Goal: Task Accomplishment & Management: Manage account settings

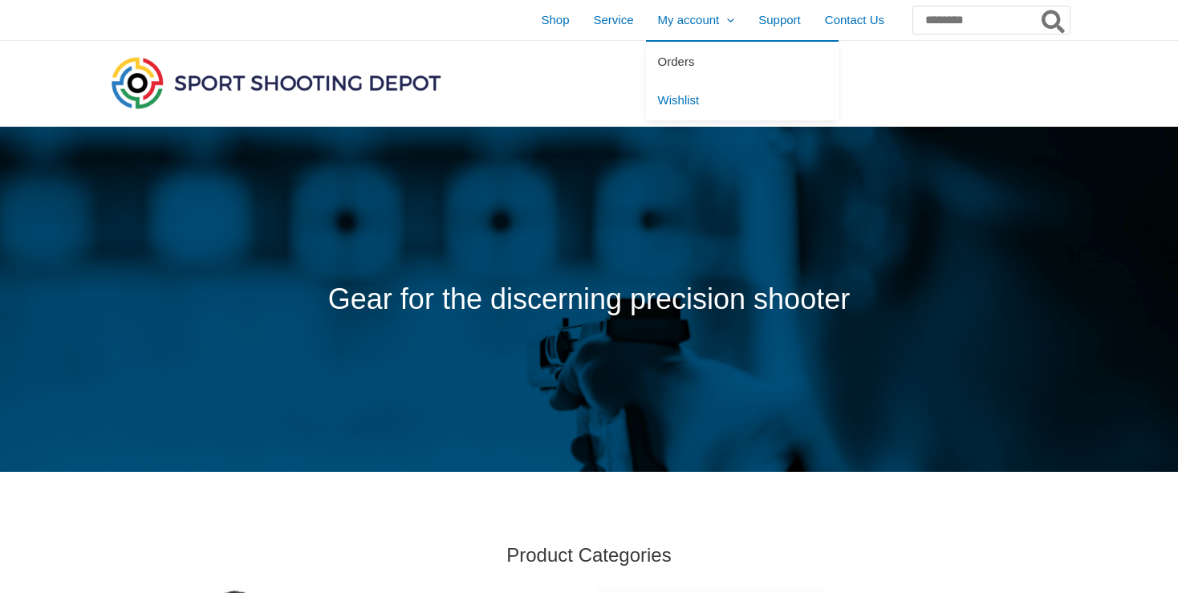
click at [658, 63] on span "Orders" at bounding box center [676, 62] width 37 height 14
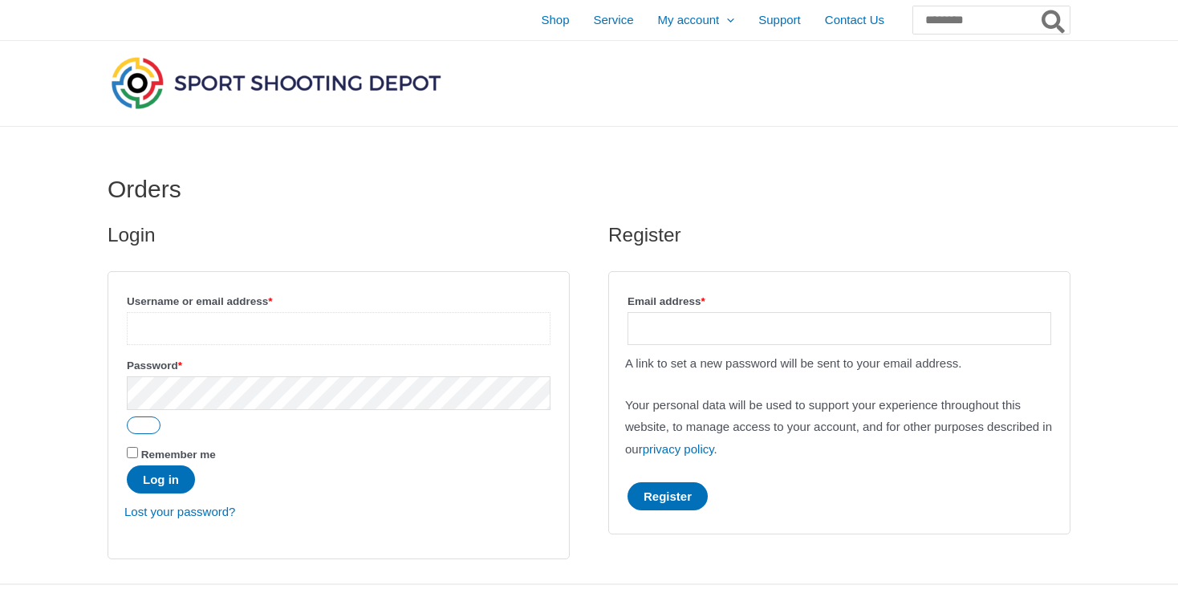
click at [369, 326] on input "Username or email address * Required" at bounding box center [339, 328] width 424 height 33
type input "*"
type input "**********"
click at [823, 333] on input "Email address * Required" at bounding box center [839, 328] width 424 height 33
type input "**********"
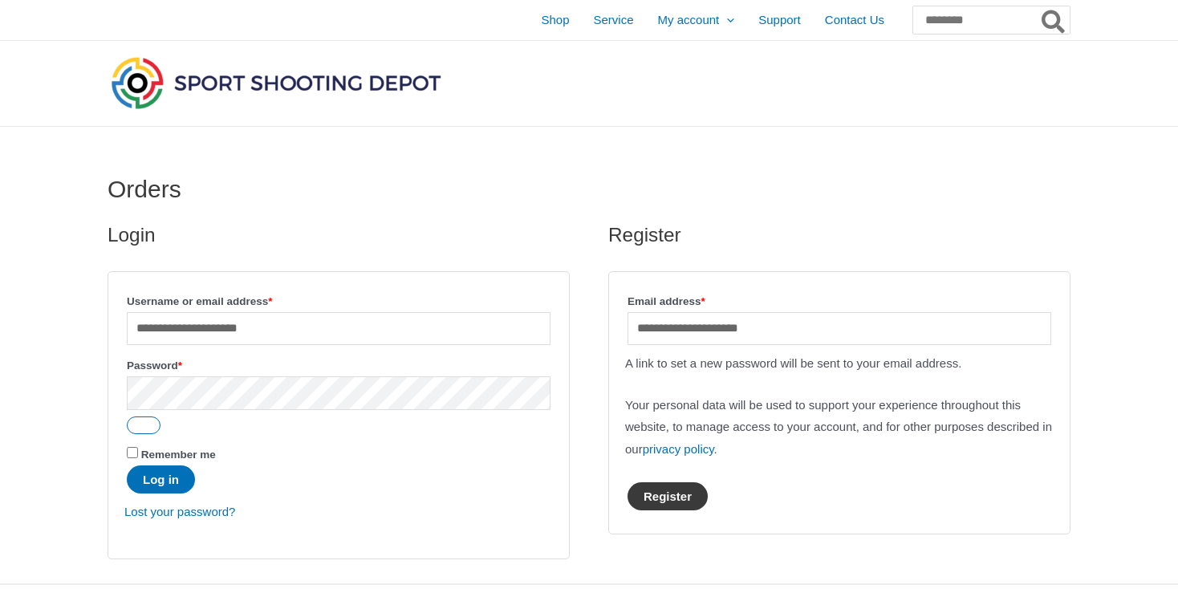
click at [677, 493] on button "Register" at bounding box center [667, 496] width 80 height 28
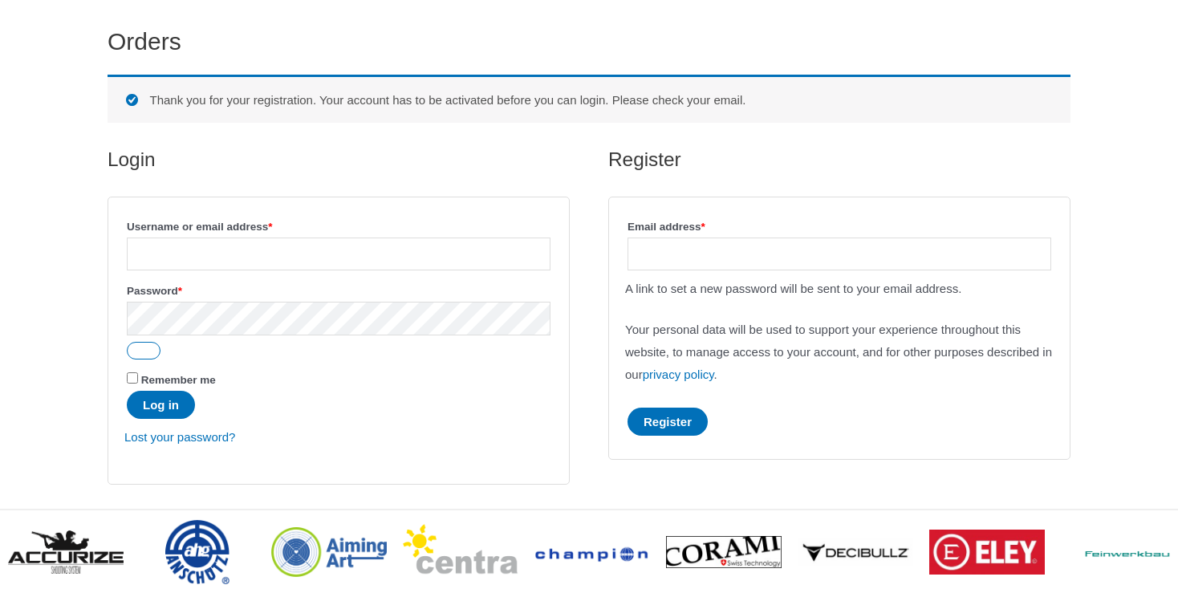
scroll to position [153, 0]
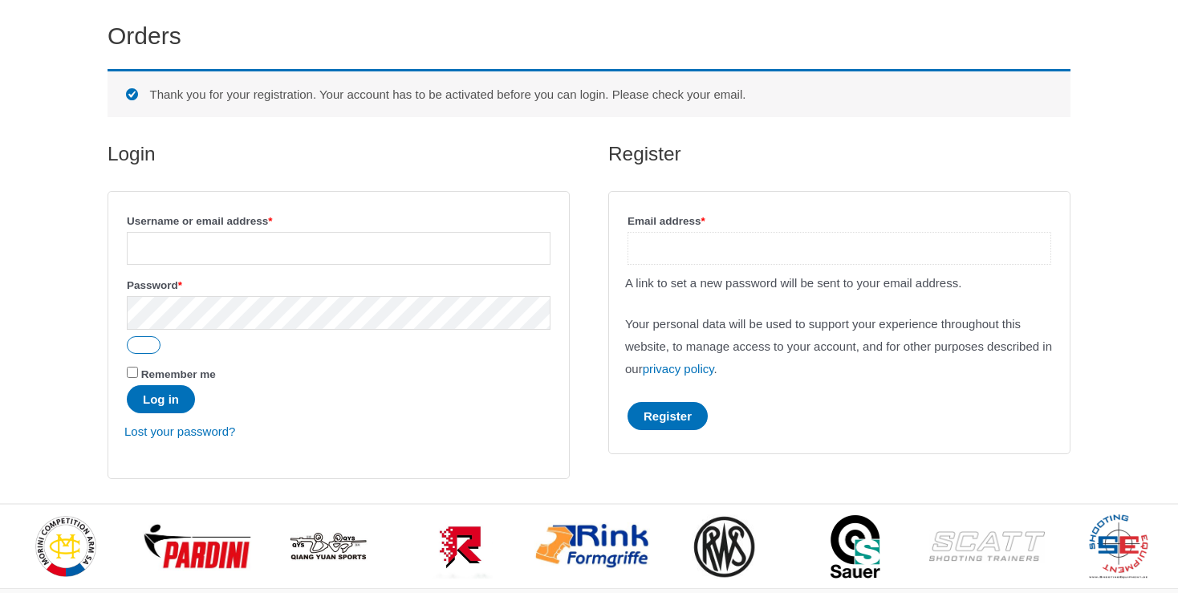
click at [743, 241] on input "Email address * Required" at bounding box center [839, 248] width 424 height 33
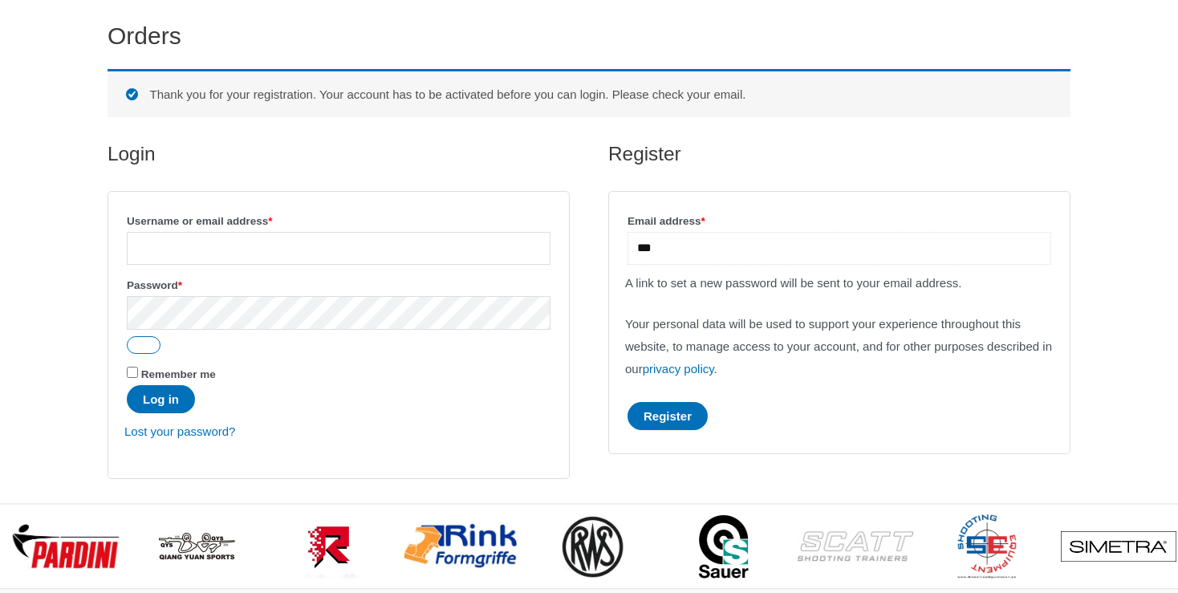
type input "***"
click at [1089, 197] on div "Orders Thank you for your registration. Your account has to be activated before…" at bounding box center [589, 239] width 1178 height 530
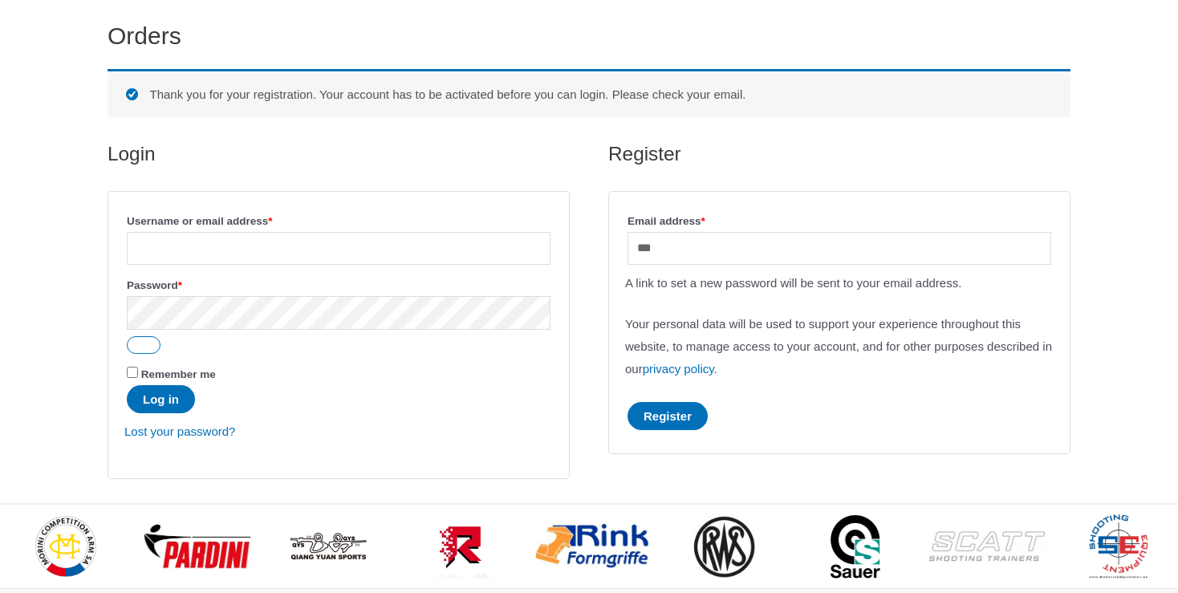
scroll to position [0, 0]
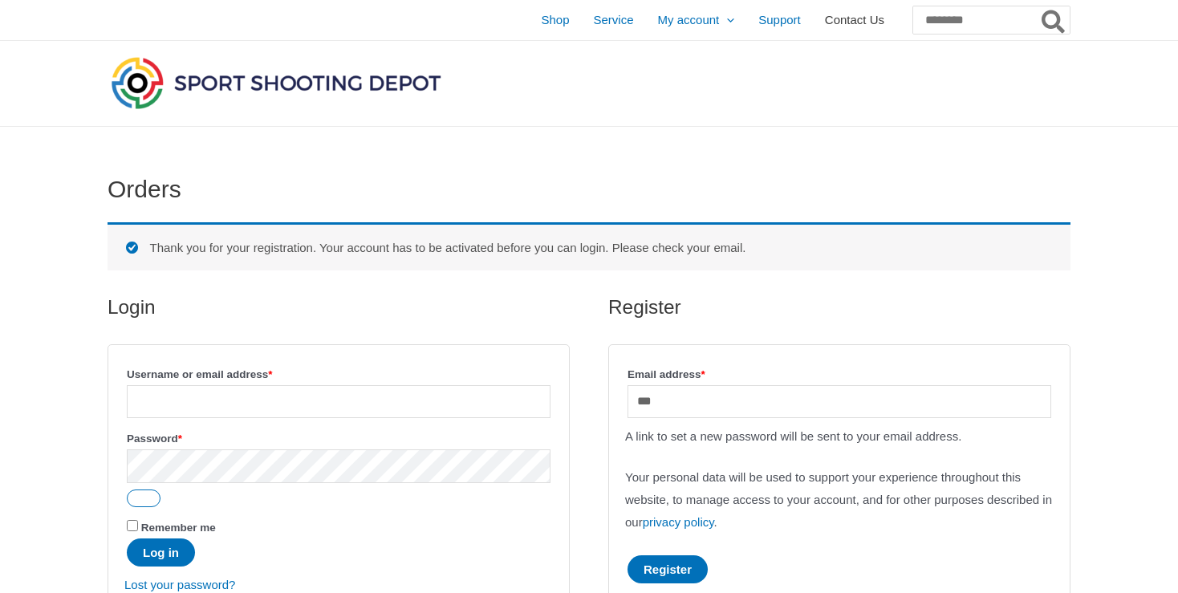
click at [825, 21] on span "Contact Us" at bounding box center [854, 20] width 59 height 40
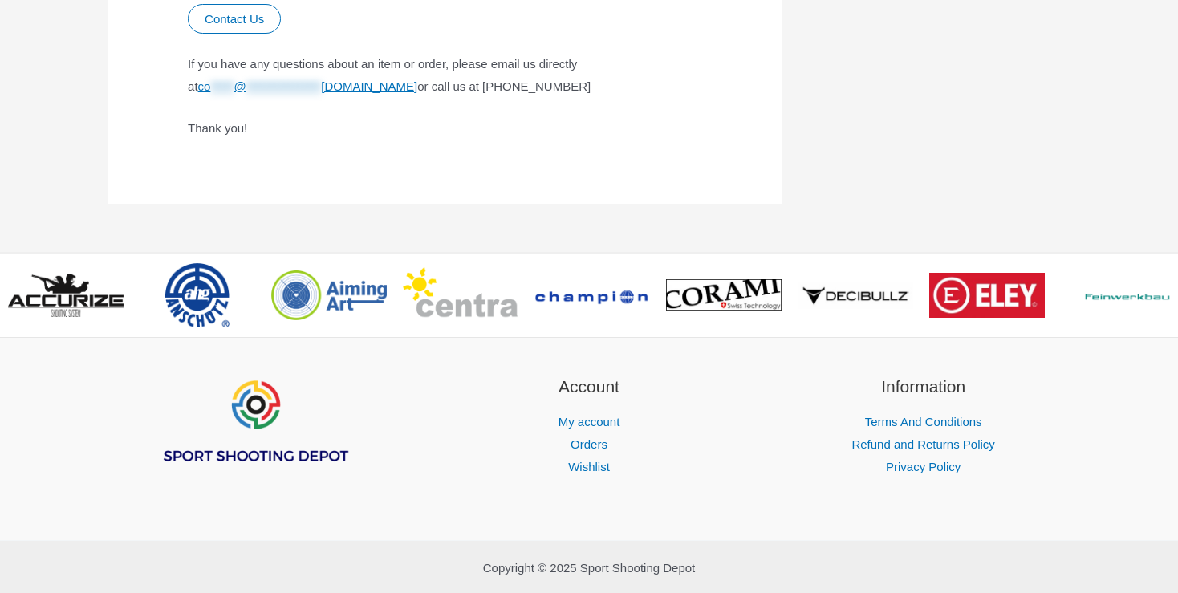
scroll to position [1141, 0]
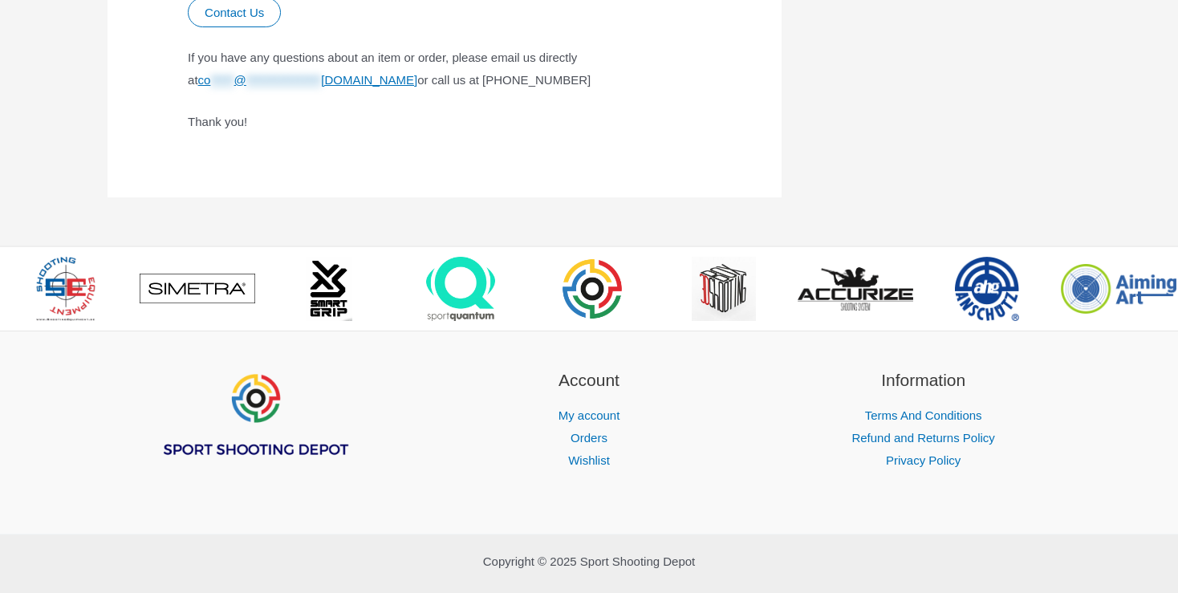
drag, startPoint x: 1184, startPoint y: 442, endPoint x: 1166, endPoint y: 164, distance: 279.0
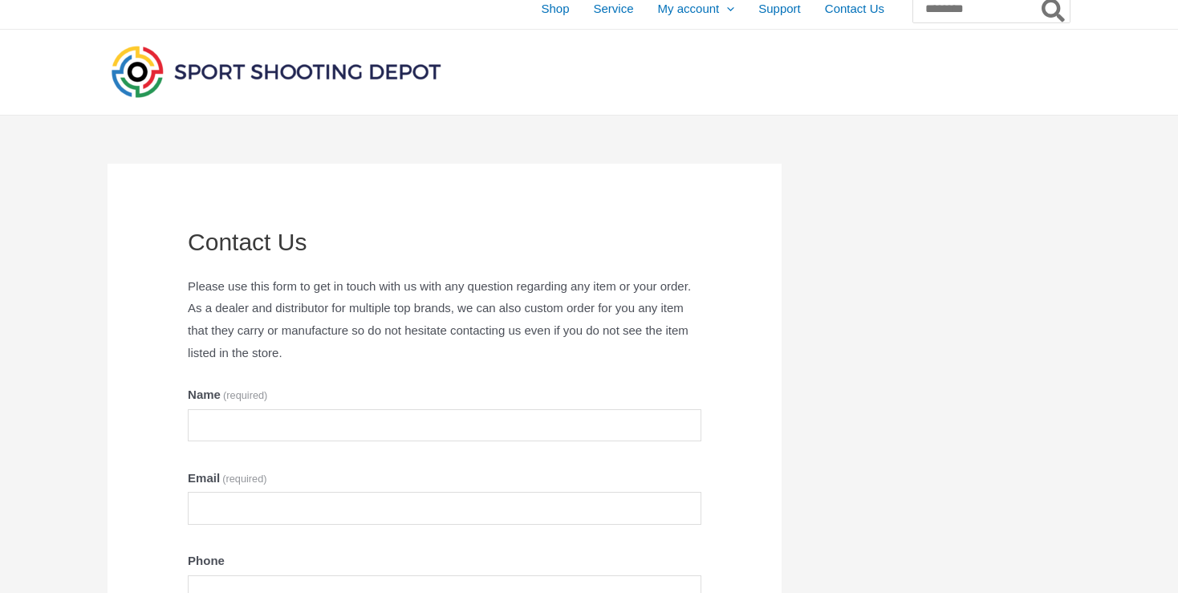
scroll to position [0, 0]
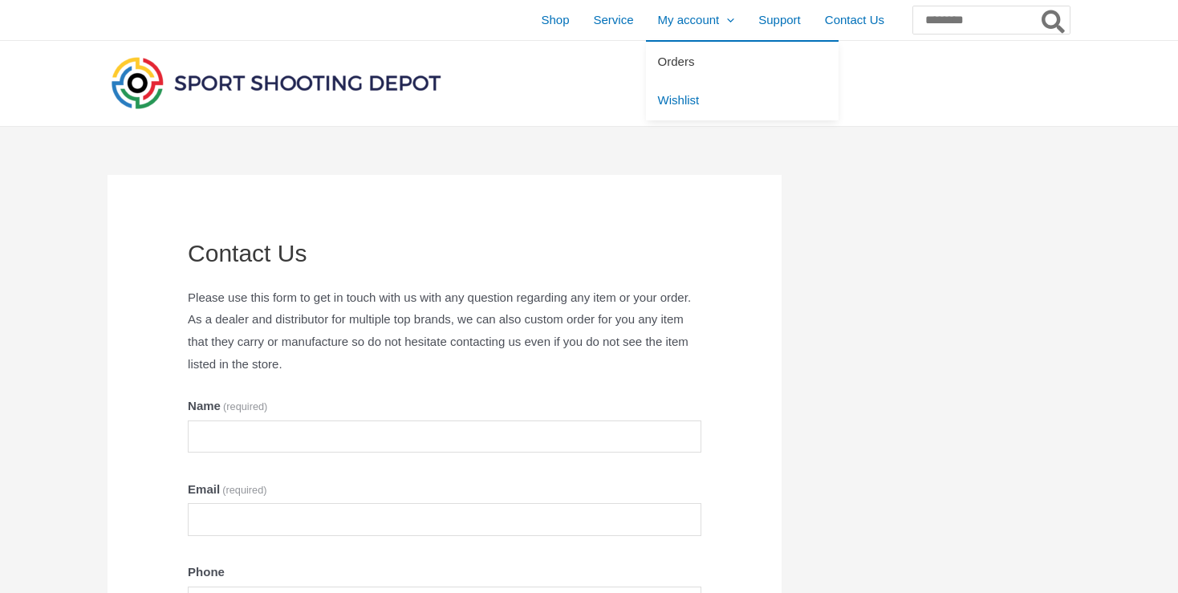
click at [658, 61] on span "Orders" at bounding box center [676, 62] width 37 height 14
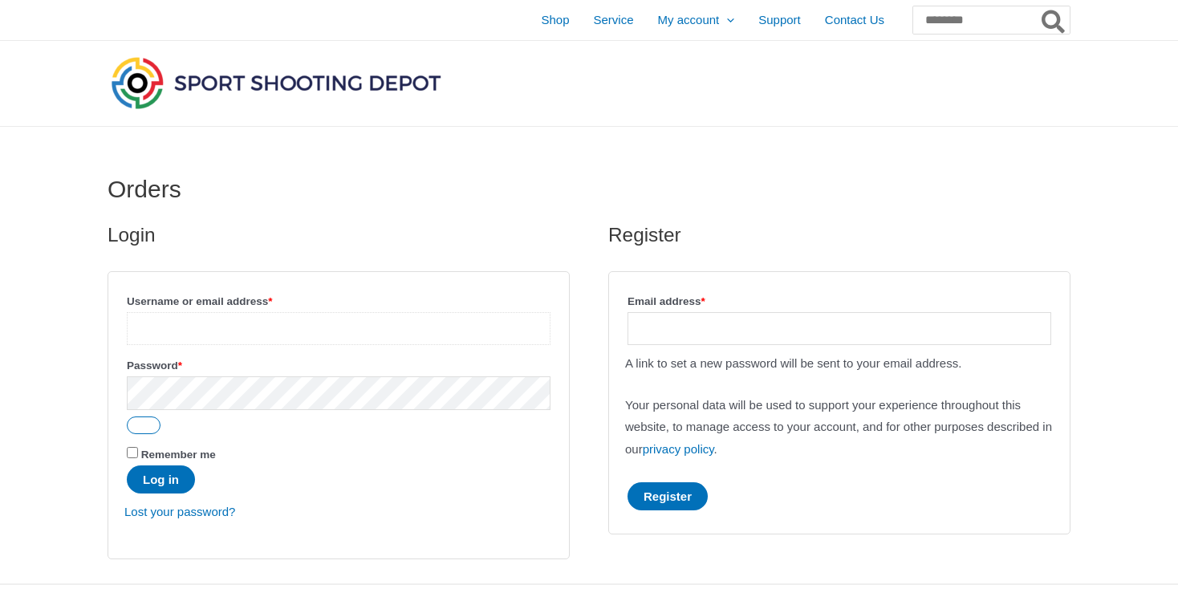
click at [374, 326] on input "Username or email address * Required" at bounding box center [339, 328] width 424 height 33
type input "*"
type input "**********"
click at [127, 465] on button "Log in" at bounding box center [161, 479] width 68 height 28
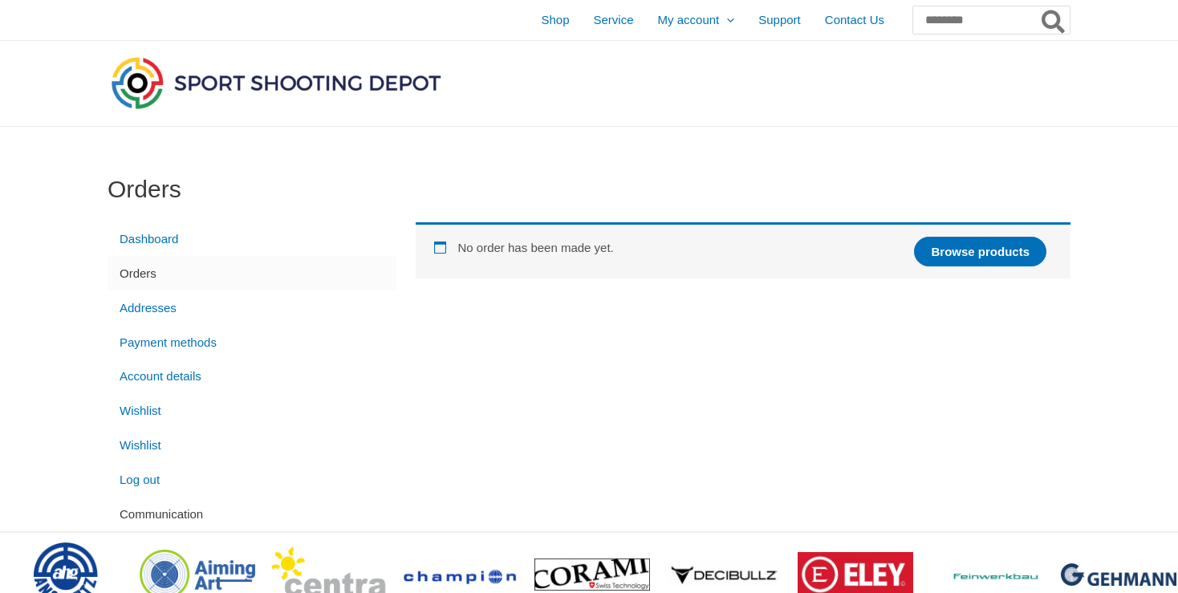
click at [194, 518] on link "Communication" at bounding box center [252, 514] width 289 height 35
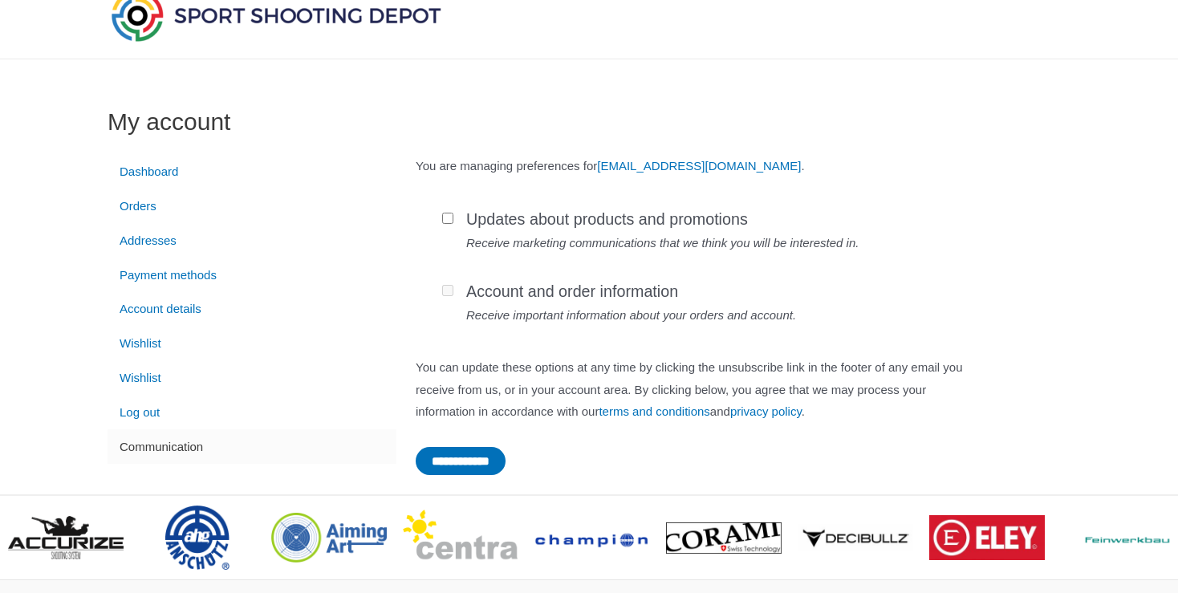
scroll to position [85, 0]
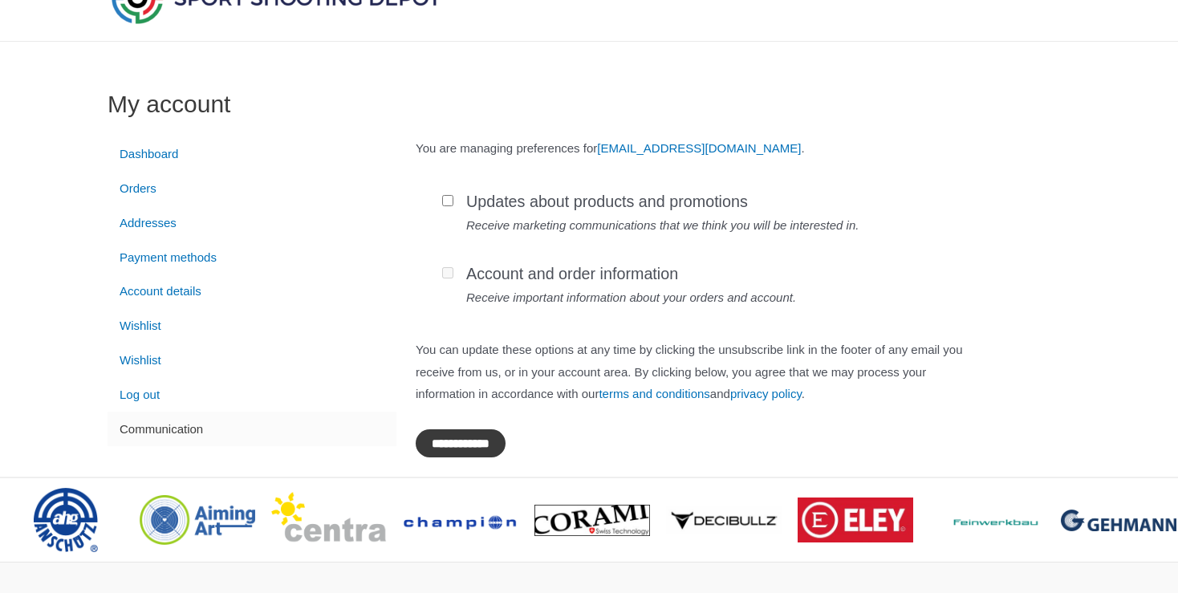
click at [489, 457] on input "**********" at bounding box center [461, 443] width 90 height 28
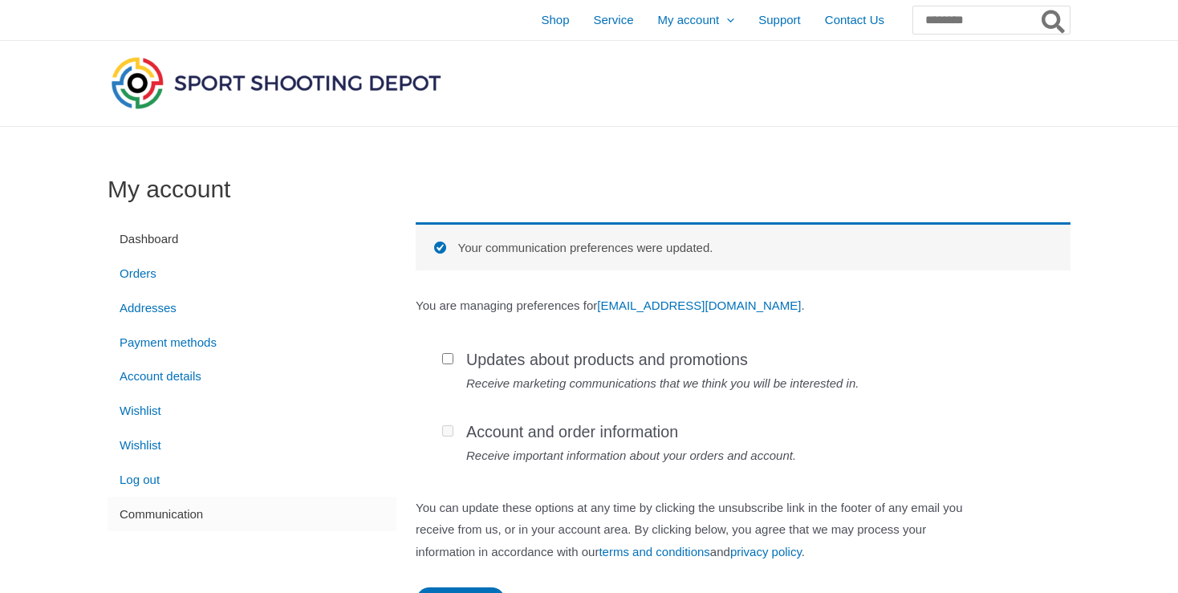
click at [156, 236] on link "Dashboard" at bounding box center [252, 239] width 289 height 35
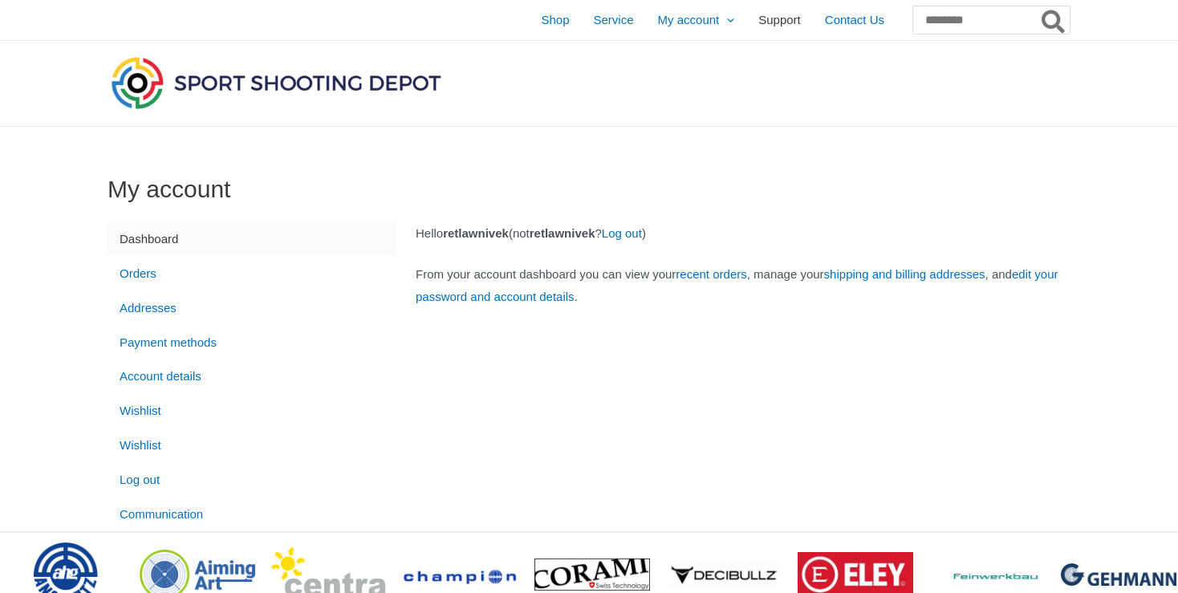
click at [758, 18] on span "Support" at bounding box center [779, 20] width 43 height 40
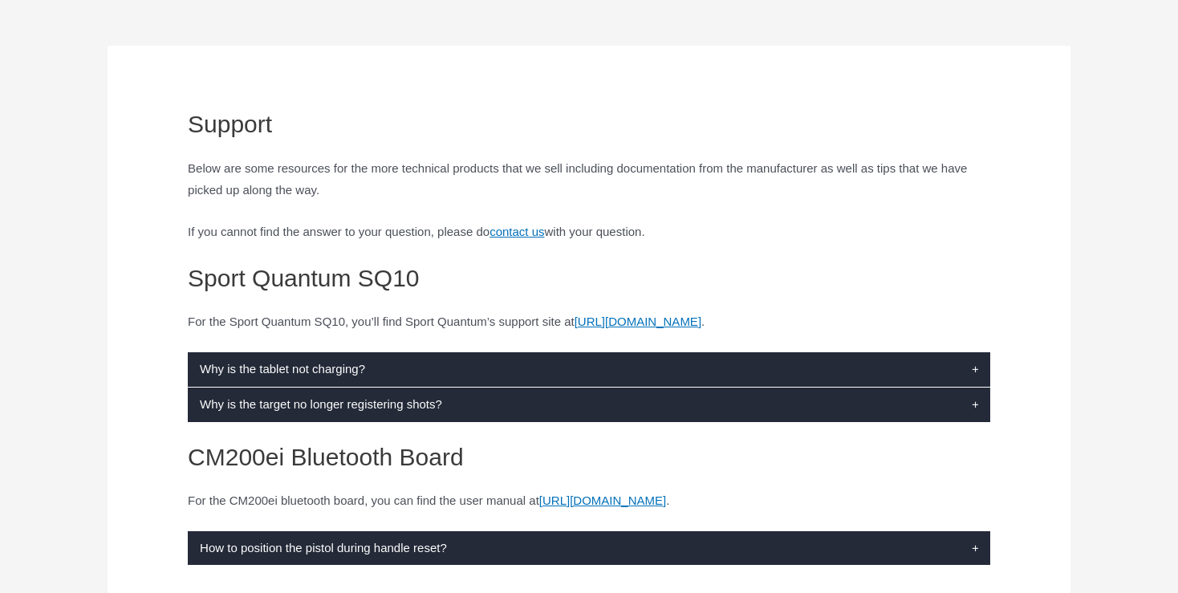
scroll to position [128, 0]
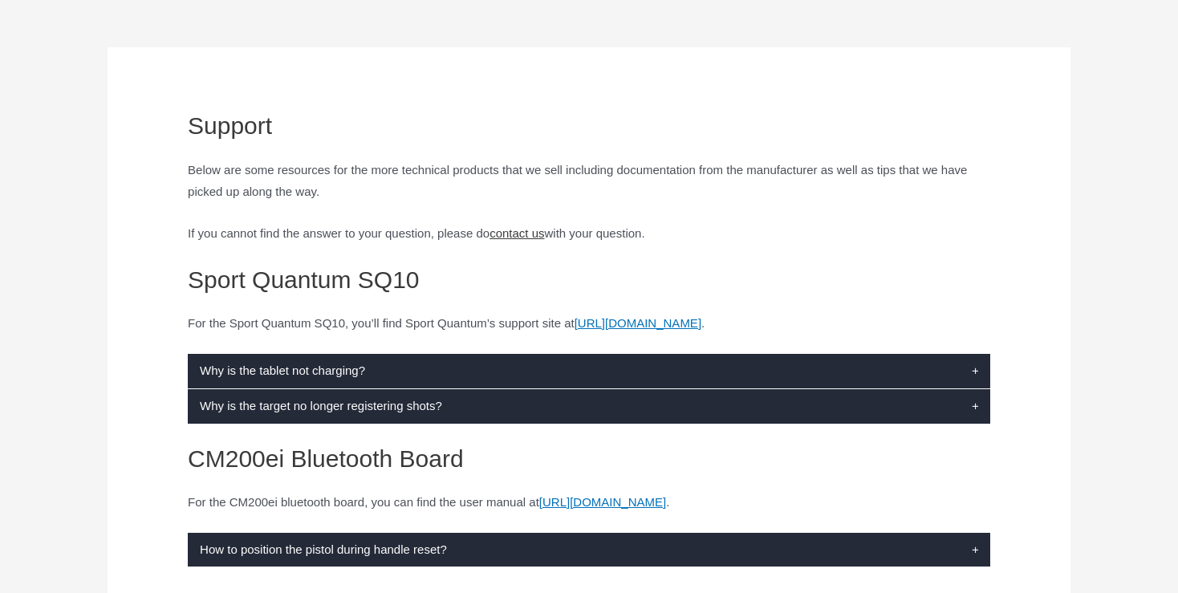
click at [544, 233] on link "contact us" at bounding box center [516, 233] width 55 height 14
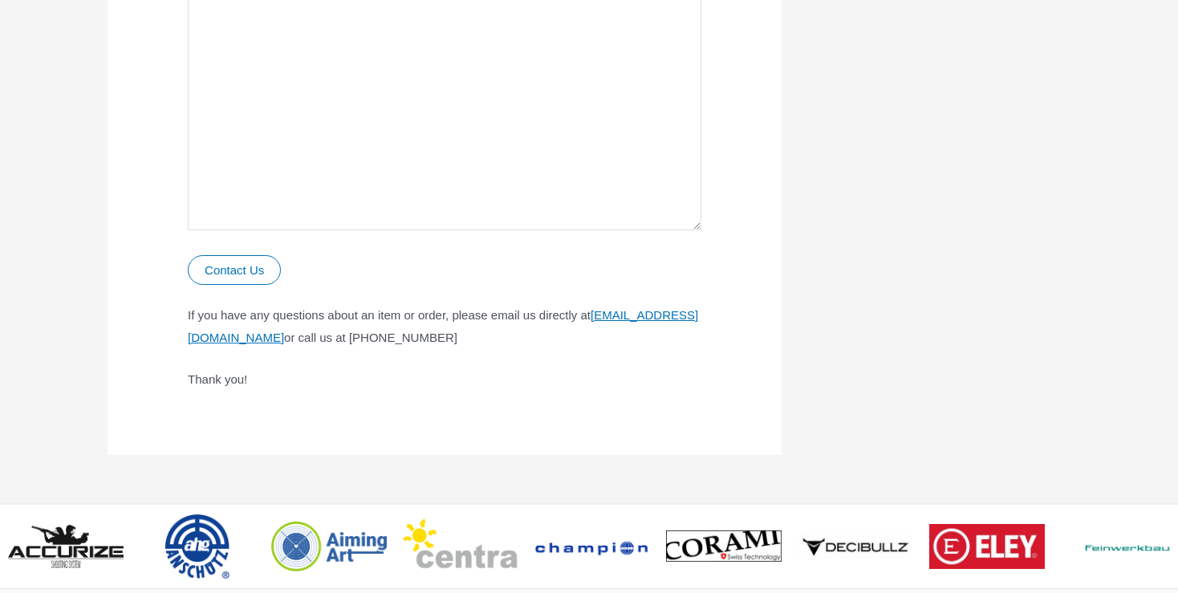
scroll to position [886, 0]
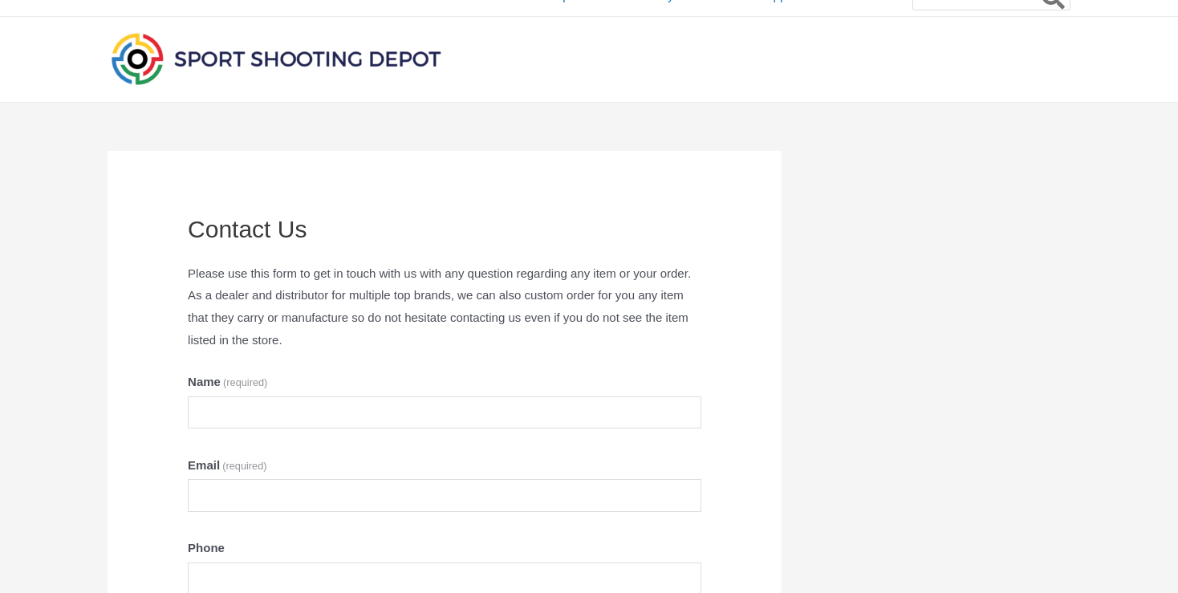
scroll to position [0, 0]
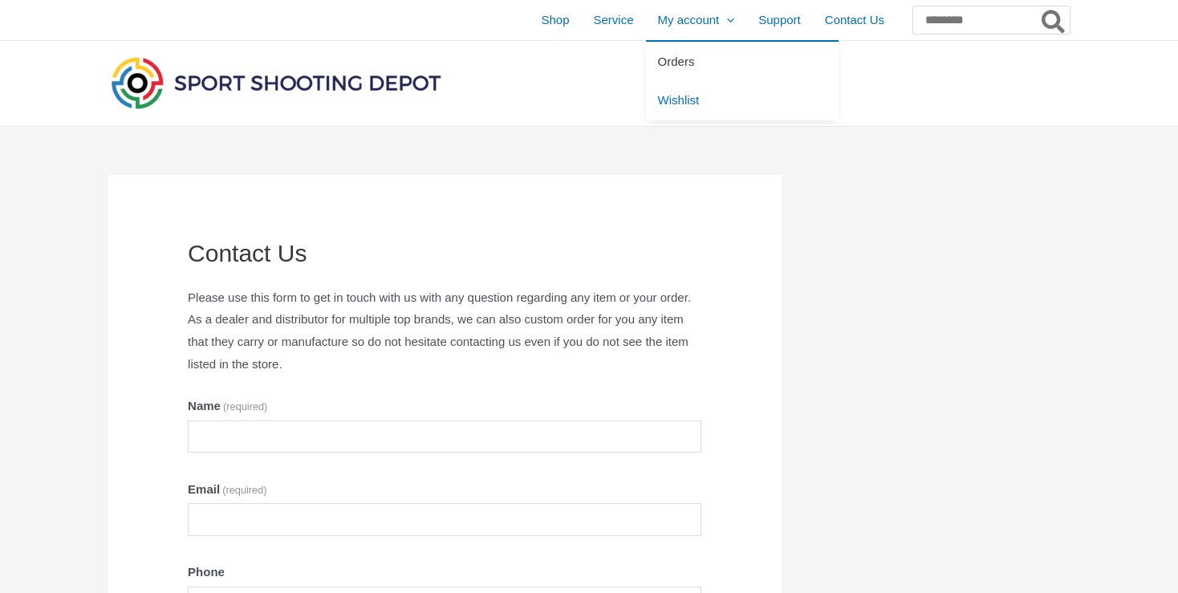
click at [658, 61] on span "Orders" at bounding box center [676, 62] width 37 height 14
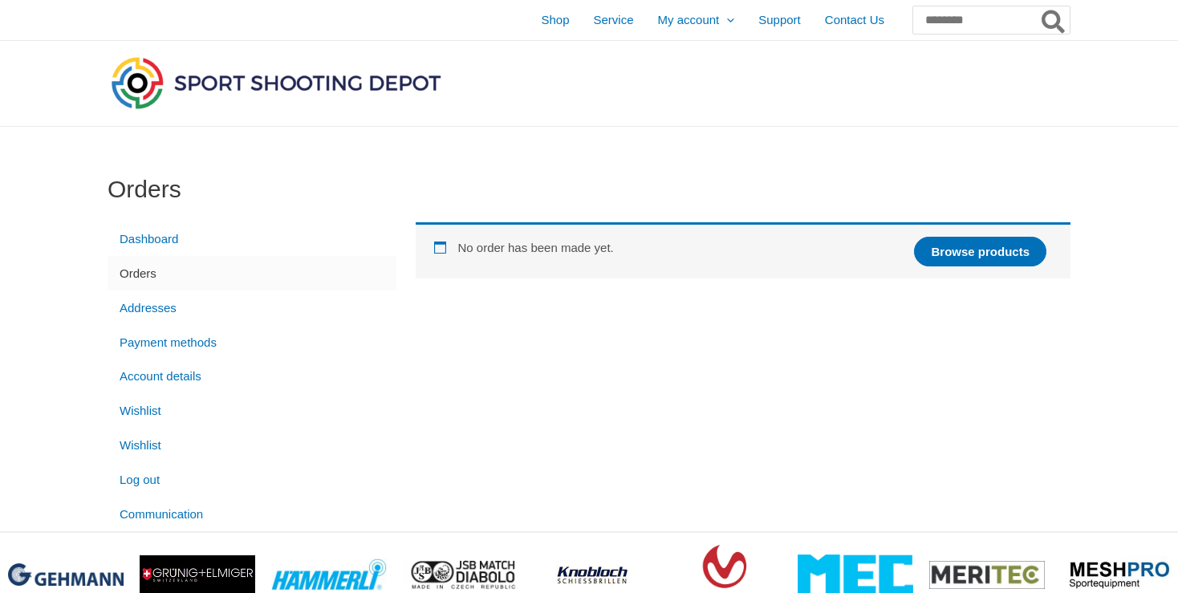
click at [619, 61] on div at bounding box center [432, 83] width 648 height 85
